Goal: Task Accomplishment & Management: Complete application form

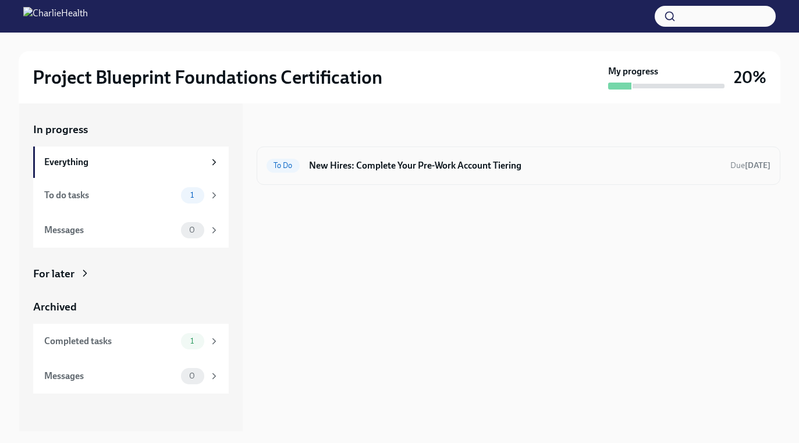
click at [401, 164] on h6 "New Hires: Complete Your Pre-Work Account Tiering" at bounding box center [515, 165] width 412 height 13
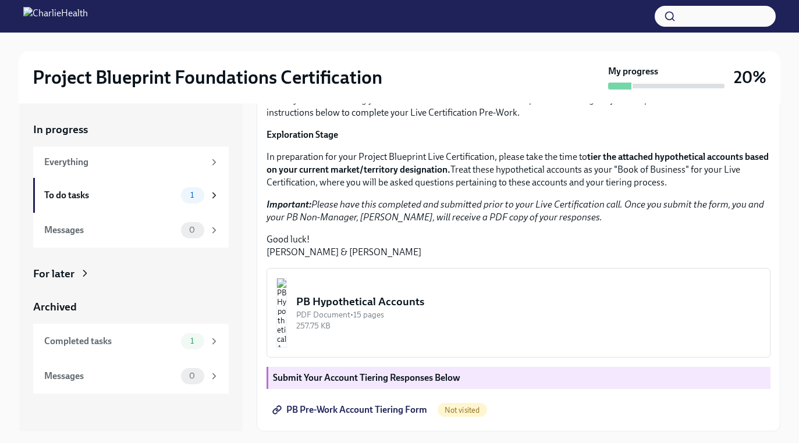
scroll to position [243, 0]
click at [351, 413] on span "PB Pre-Work Account Tiering Form" at bounding box center [351, 410] width 152 height 12
click at [287, 308] on img "button" at bounding box center [281, 313] width 10 height 70
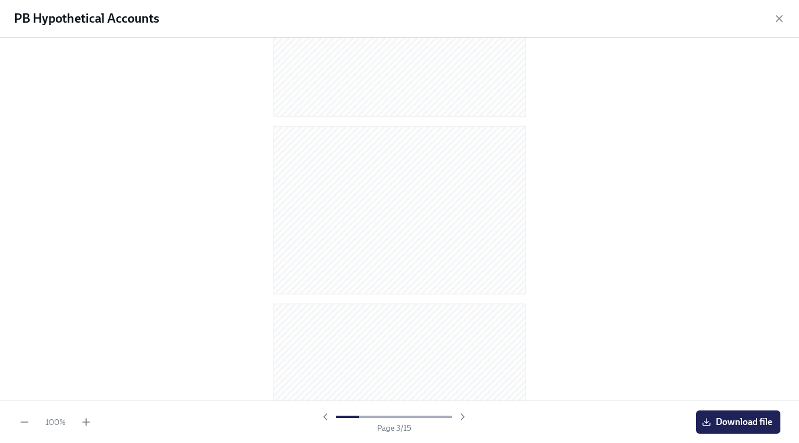
scroll to position [0, 0]
click at [324, 420] on div at bounding box center [393, 417] width 149 height 12
click at [325, 414] on div at bounding box center [393, 417] width 149 height 12
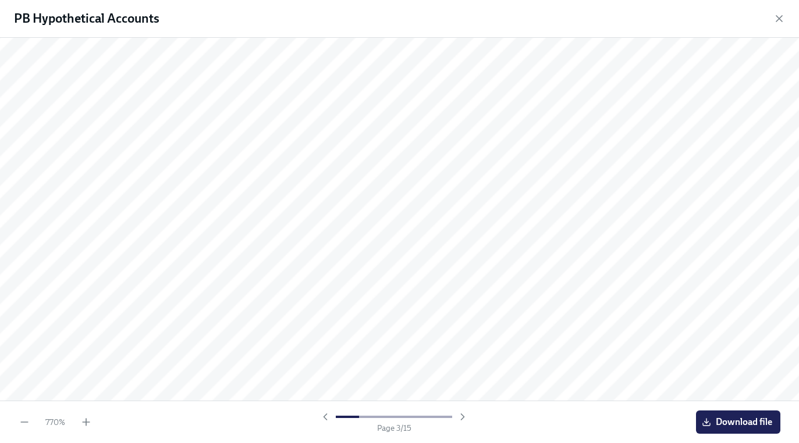
scroll to position [3135, 0]
click at [28, 419] on icon "button" at bounding box center [25, 423] width 12 height 12
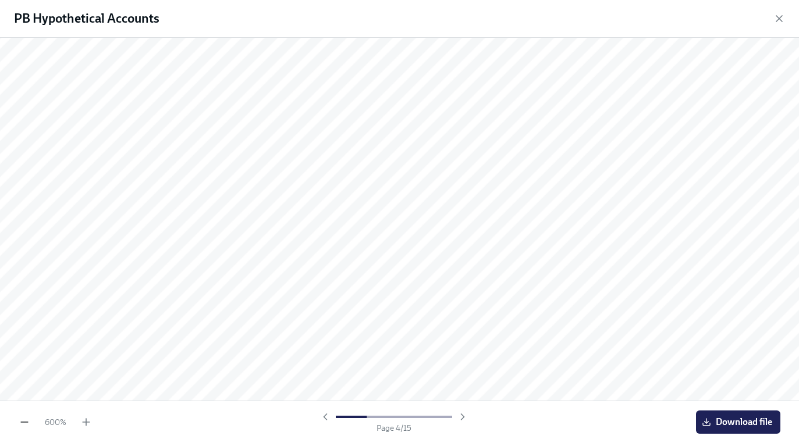
click at [28, 419] on icon "button" at bounding box center [25, 423] width 12 height 12
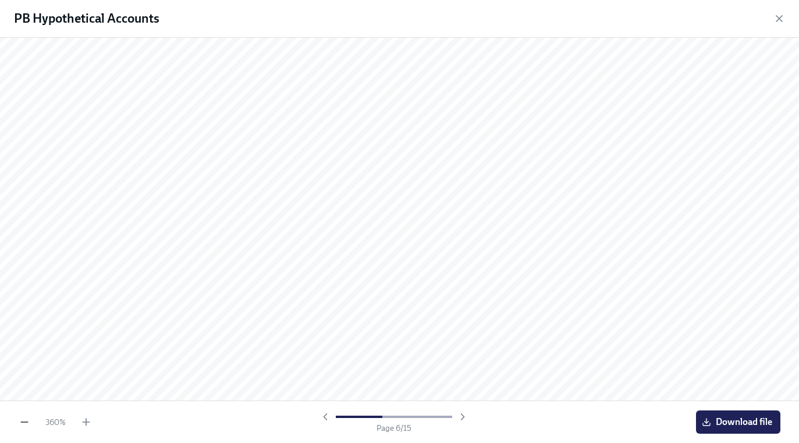
click at [28, 419] on icon "button" at bounding box center [25, 423] width 12 height 12
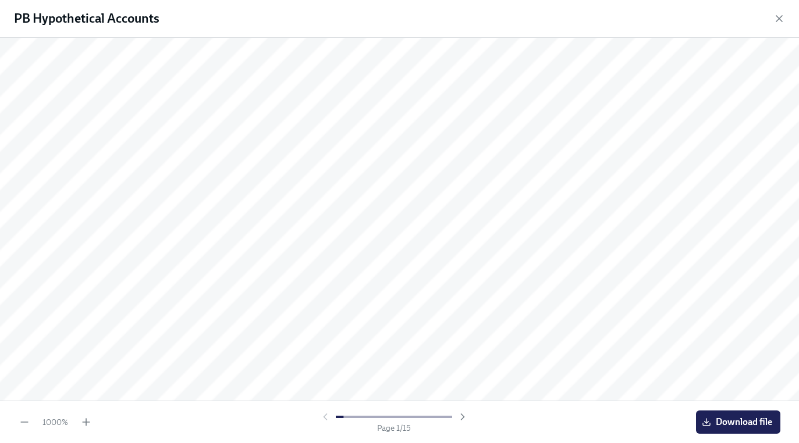
scroll to position [52, 244]
click at [22, 425] on icon "button" at bounding box center [25, 423] width 12 height 12
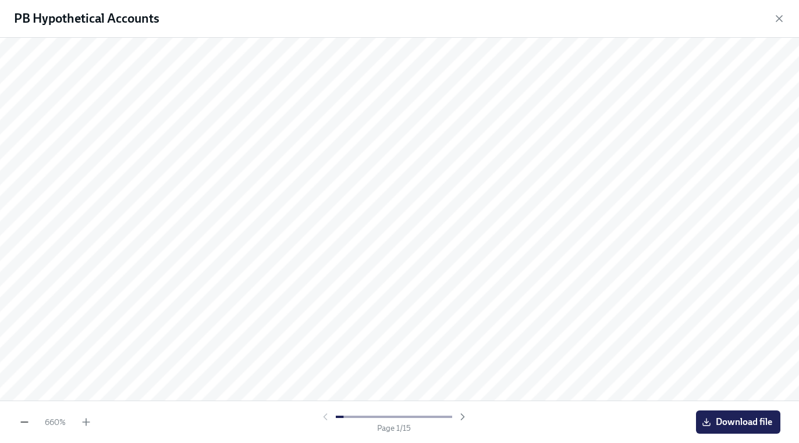
click at [22, 425] on icon "button" at bounding box center [25, 423] width 12 height 12
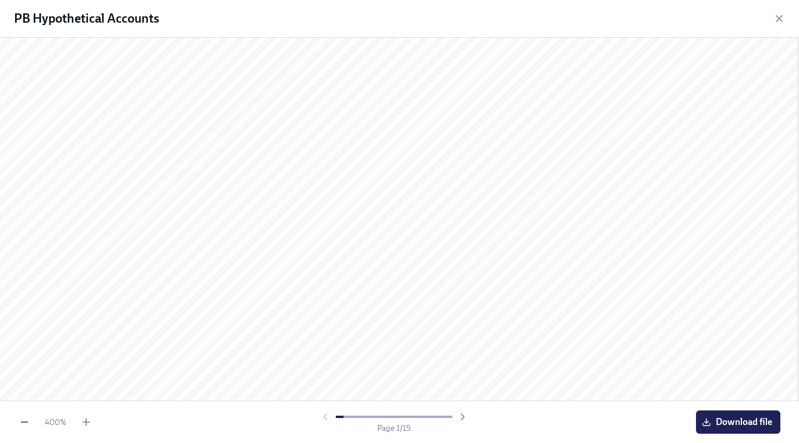
click at [22, 425] on icon "button" at bounding box center [25, 423] width 12 height 12
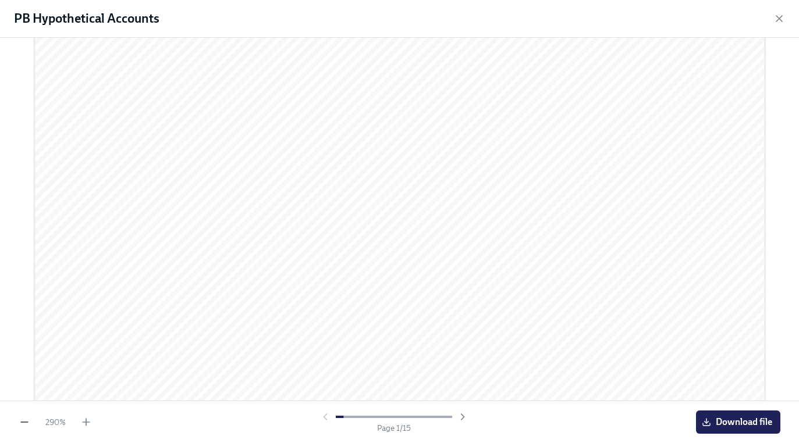
click at [22, 425] on icon "button" at bounding box center [25, 423] width 12 height 12
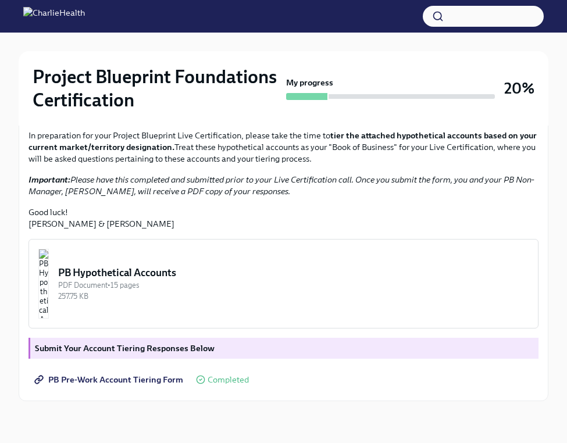
scroll to position [342, 0]
click at [49, 291] on img "button" at bounding box center [43, 284] width 10 height 70
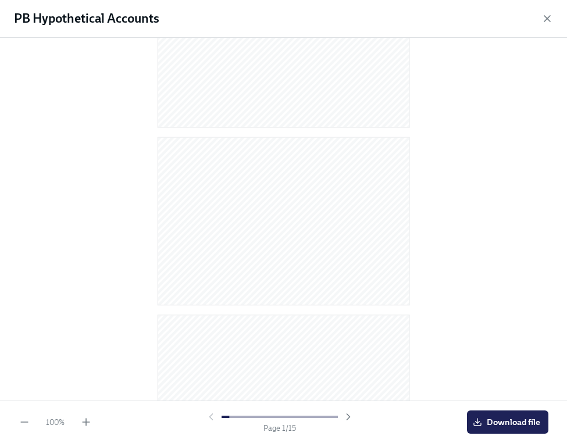
scroll to position [106, 0]
click at [88, 424] on icon "button" at bounding box center [86, 423] width 12 height 12
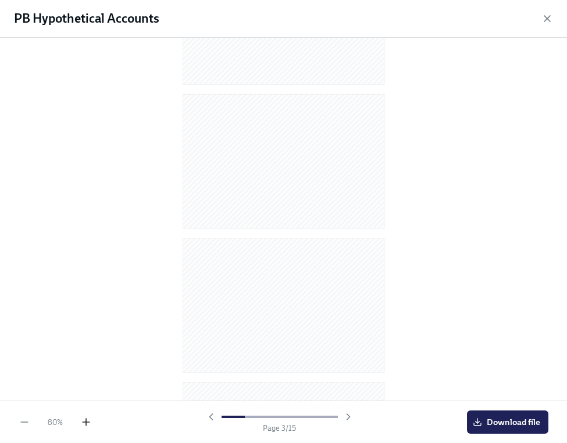
click at [88, 424] on icon "button" at bounding box center [86, 423] width 12 height 12
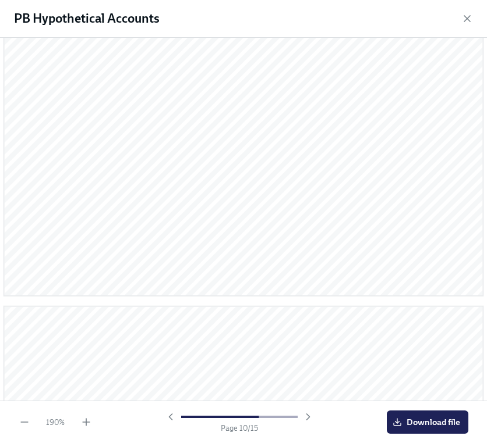
scroll to position [3074, 0]
click at [24, 416] on div "190 % Page 10 / 15 Download file" at bounding box center [243, 422] width 487 height 42
click at [24, 424] on icon "button" at bounding box center [25, 423] width 12 height 12
click at [298, 48] on div at bounding box center [243, 195] width 254 height 296
